Goal: Book appointment/travel/reservation

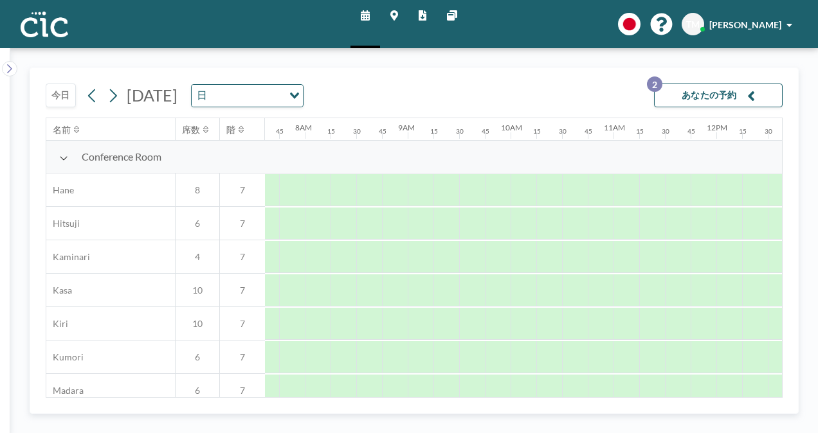
click at [685, 95] on button "あなたの予約 2" at bounding box center [718, 96] width 129 height 24
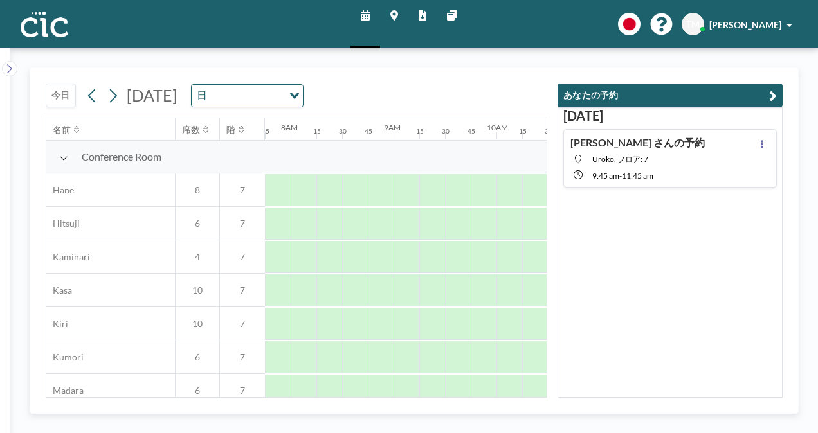
click at [761, 91] on button "あなたの予約" at bounding box center [669, 96] width 225 height 24
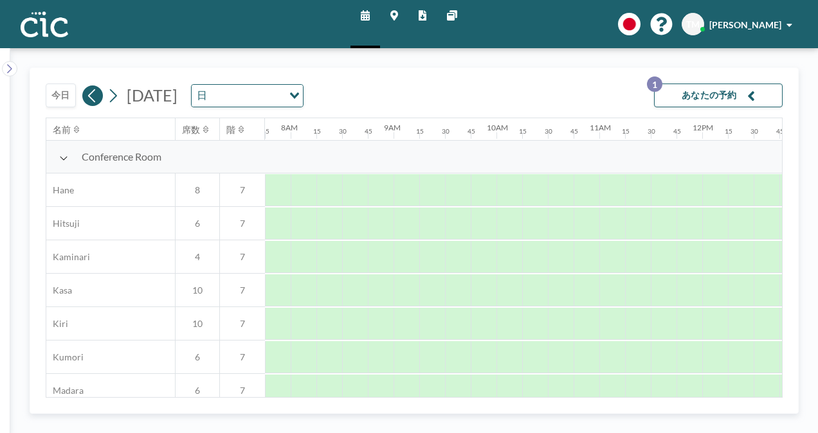
click at [94, 91] on icon at bounding box center [92, 95] width 12 height 19
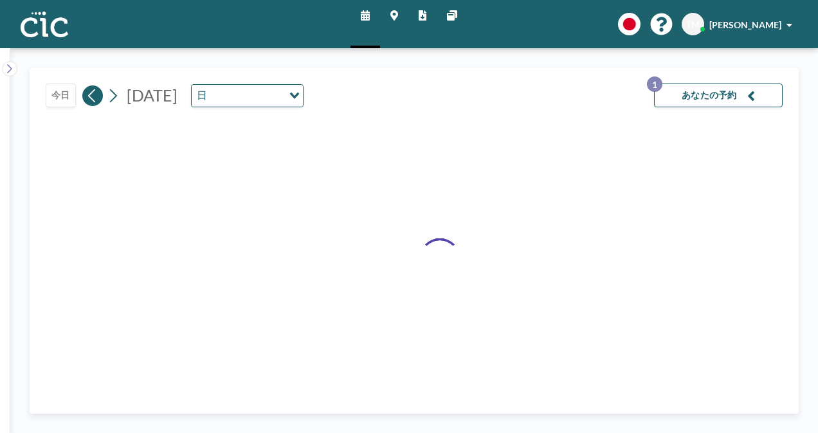
click at [94, 91] on icon at bounding box center [92, 95] width 12 height 19
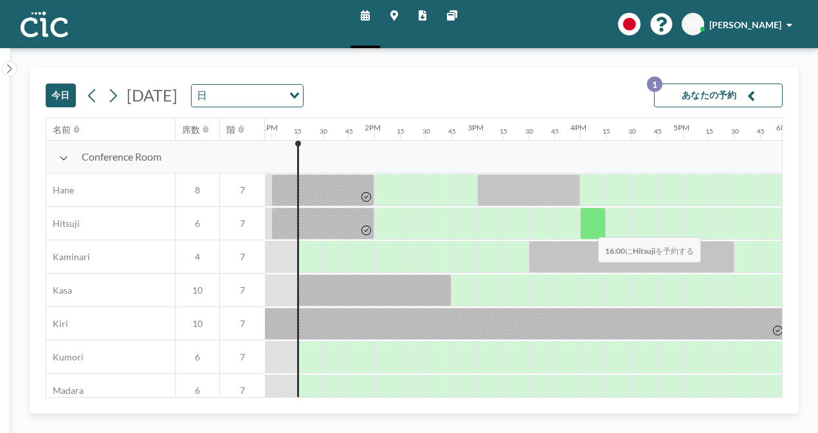
scroll to position [0, 1337]
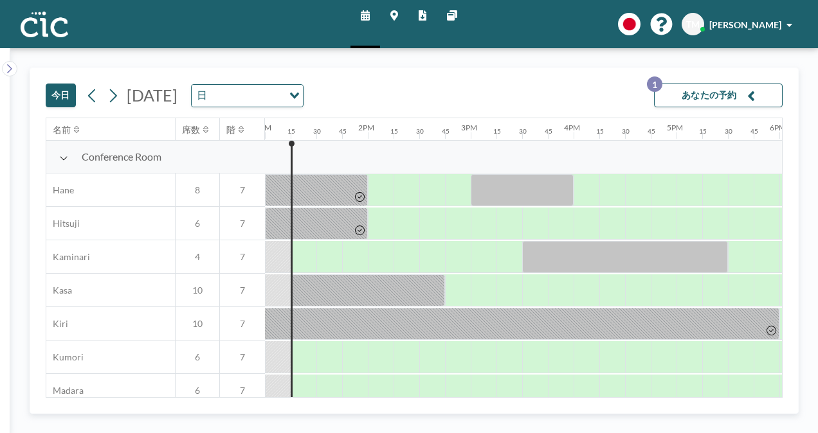
click at [705, 100] on button "あなたの予約 1" at bounding box center [718, 96] width 129 height 24
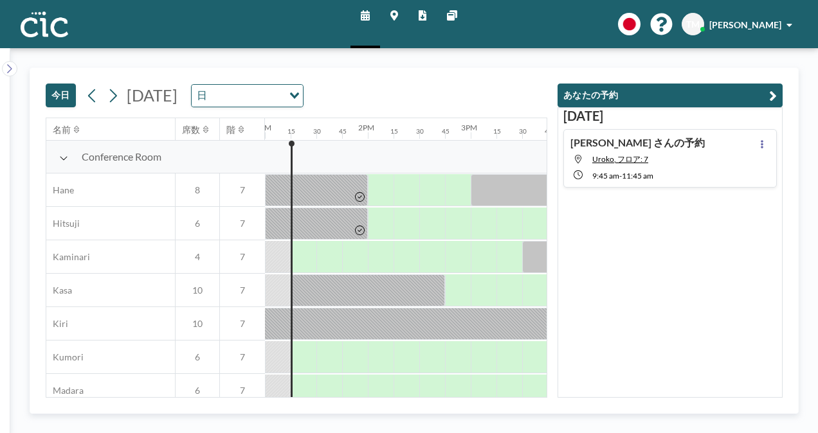
click at [470, 88] on div "[DATE] [DATE] 日 Loading..." at bounding box center [296, 93] width 501 height 50
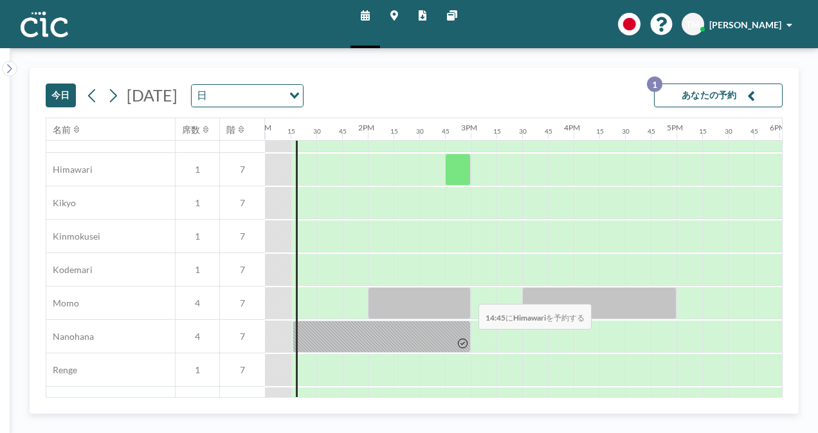
scroll to position [489, 1337]
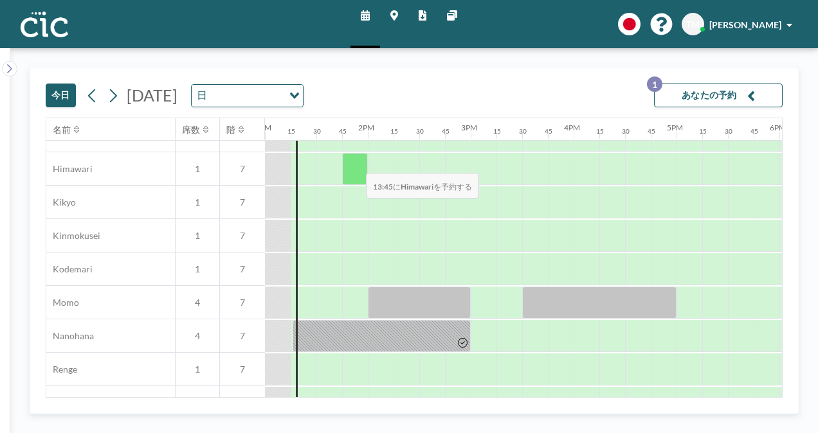
click at [356, 163] on div at bounding box center [355, 169] width 26 height 32
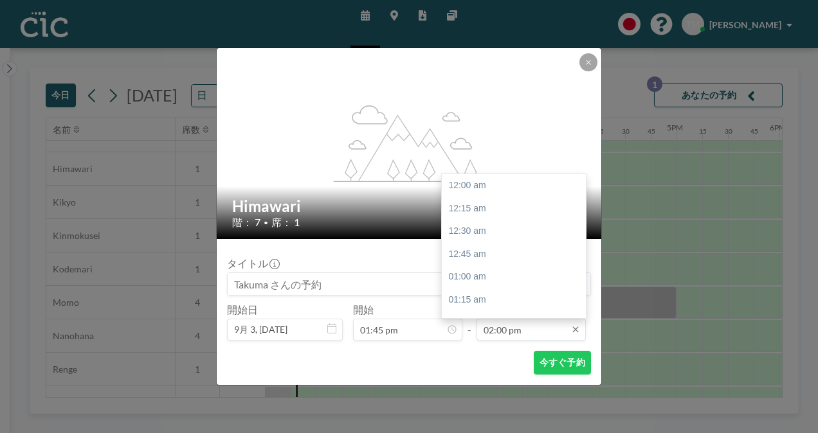
scroll to position [1281, 0]
click at [485, 274] on div "03:00 pm" at bounding box center [517, 277] width 150 height 23
type input "03:00 pm"
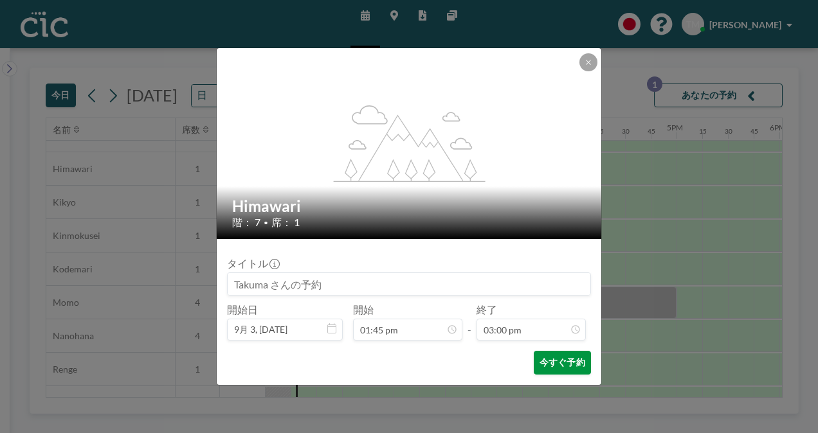
click at [550, 358] on button "今すぐ予約" at bounding box center [562, 363] width 57 height 24
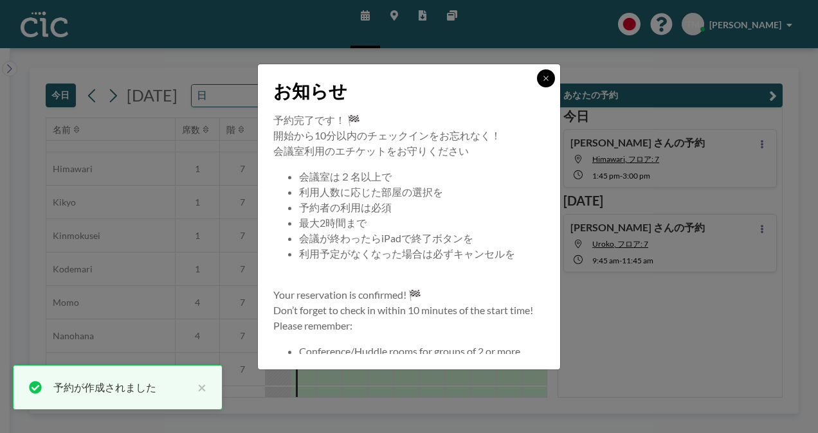
click at [548, 75] on icon at bounding box center [546, 79] width 8 height 8
